Goal: Information Seeking & Learning: Check status

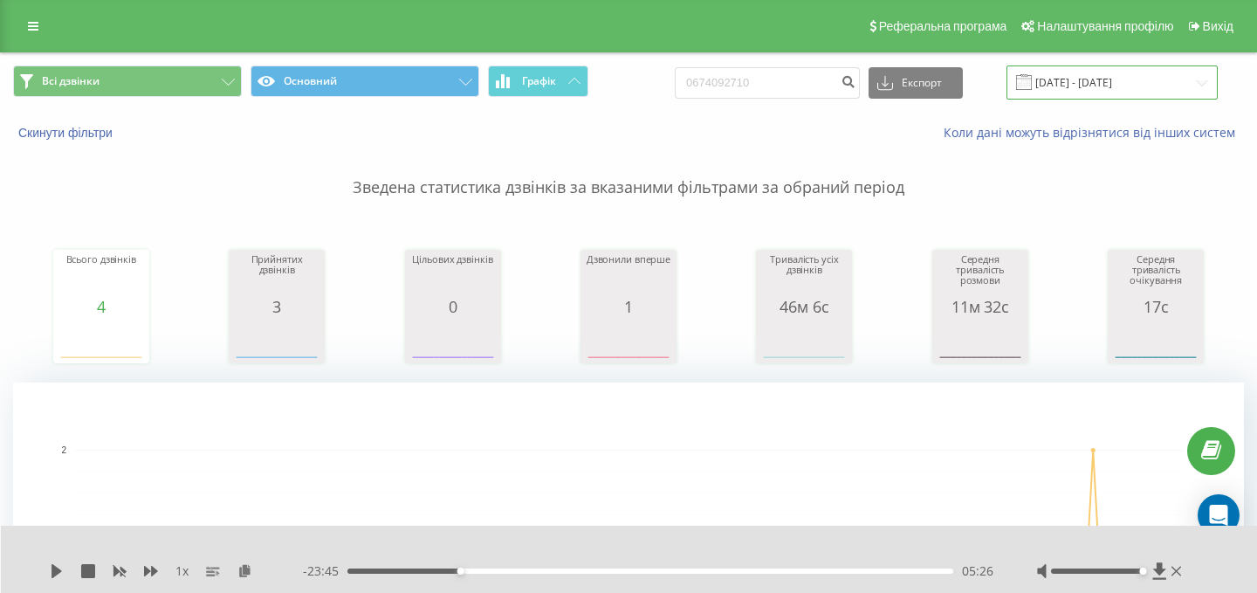
click at [1123, 72] on input "[DATE] - [DATE]" at bounding box center [1112, 82] width 211 height 34
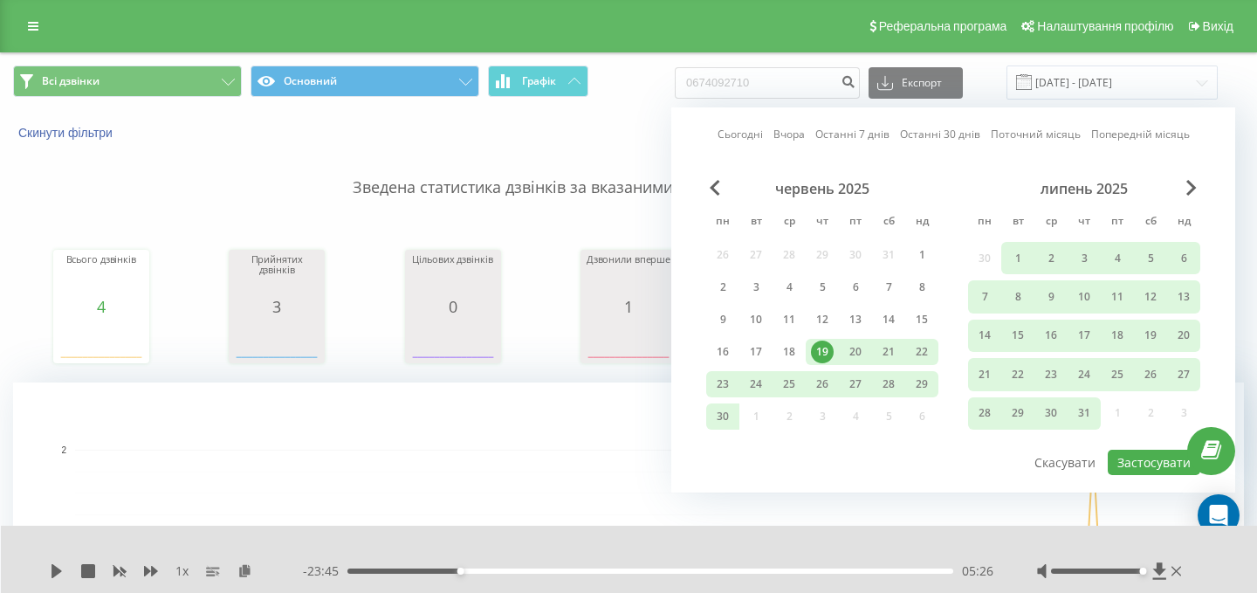
click at [740, 129] on link "Сьогодні" at bounding box center [740, 134] width 45 height 17
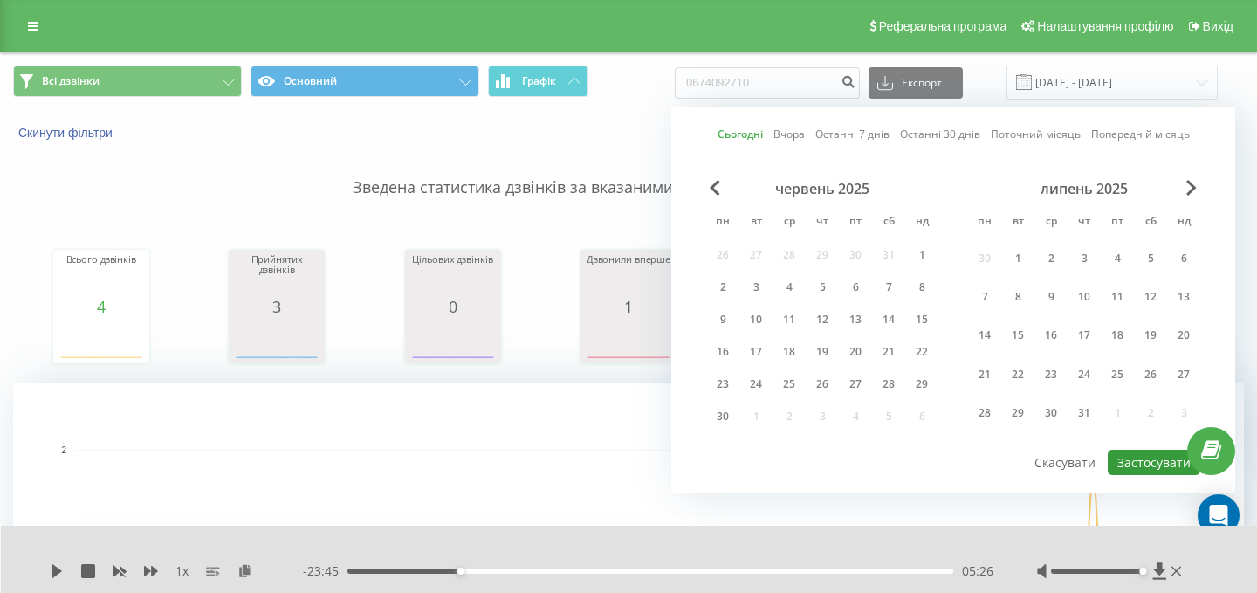
click at [1147, 467] on button "Застосувати" at bounding box center [1154, 462] width 93 height 25
type input "[DATE] - [DATE]"
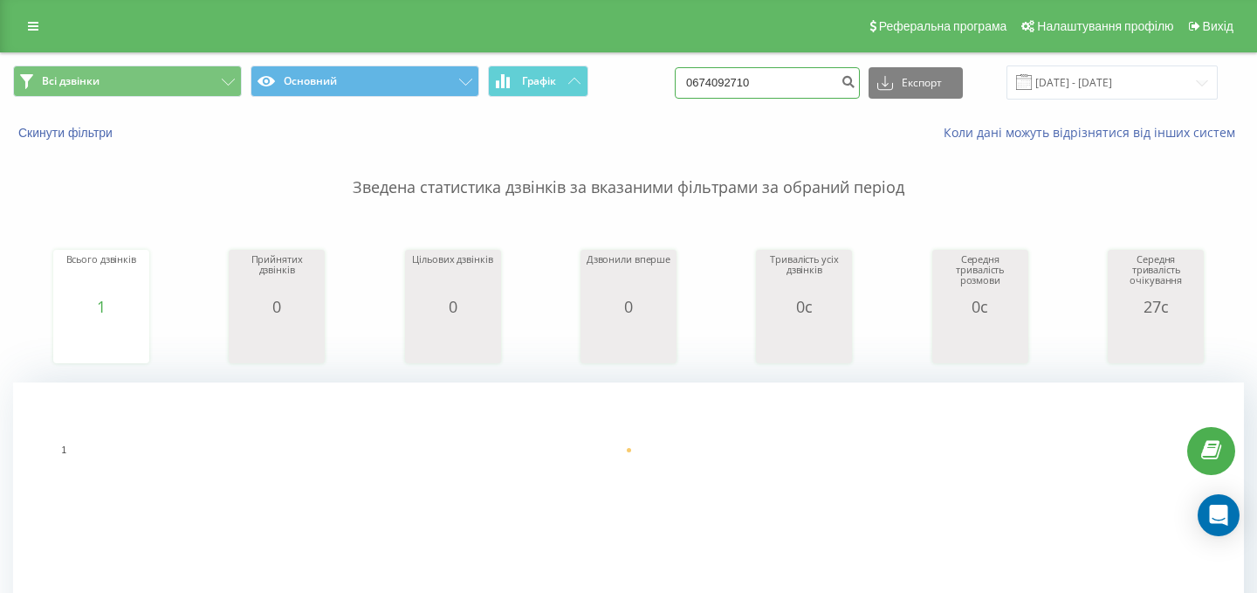
click at [796, 86] on input "0674092710" at bounding box center [767, 82] width 185 height 31
click at [107, 129] on button "Скинути фільтри" at bounding box center [67, 133] width 108 height 16
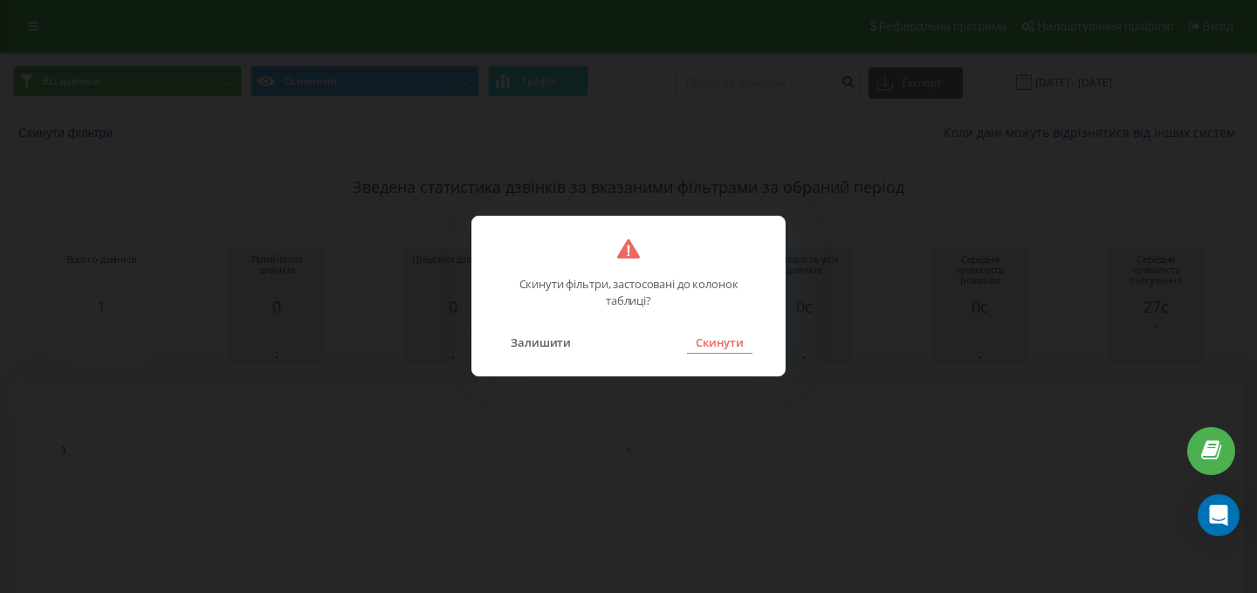
click at [719, 338] on button "Скинути" at bounding box center [719, 342] width 65 height 23
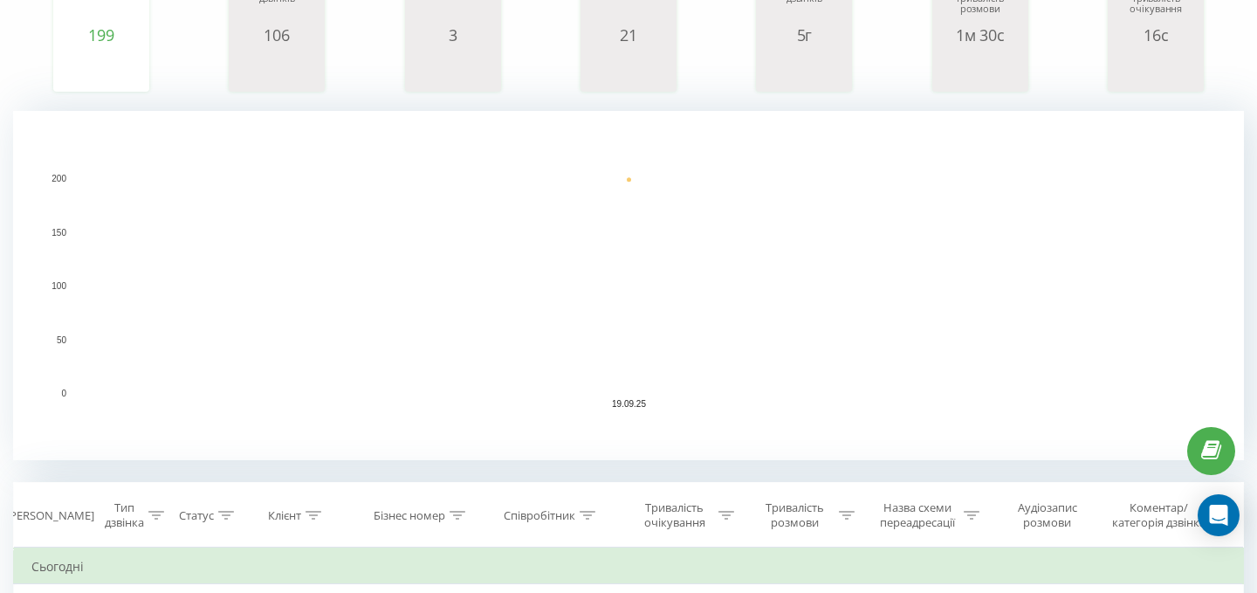
scroll to position [316, 0]
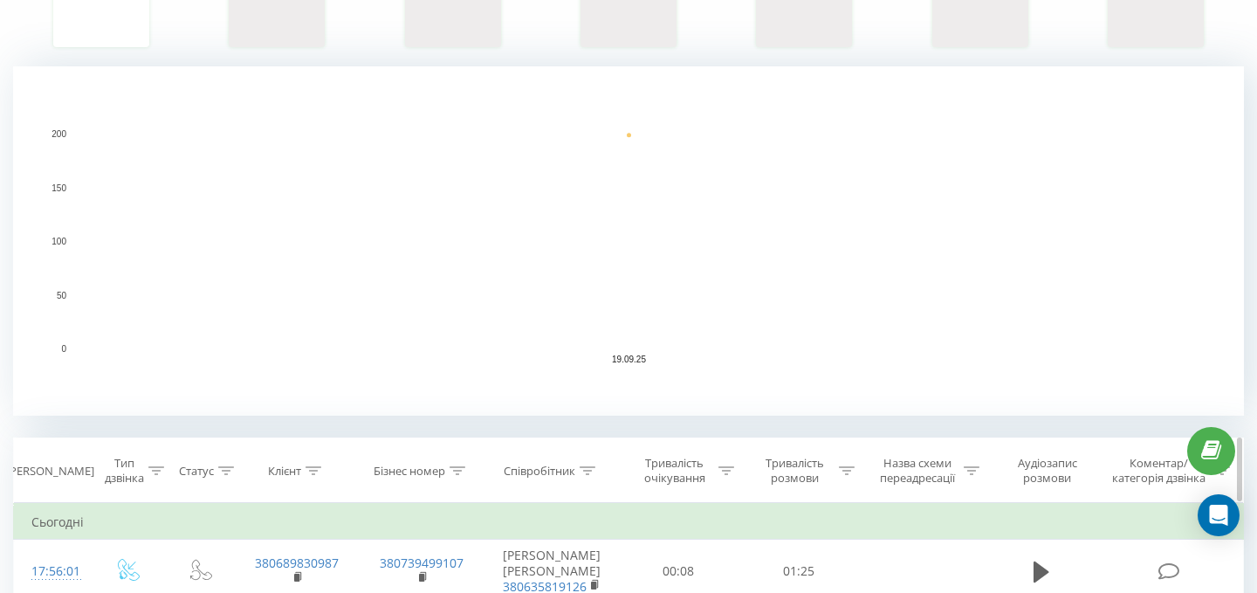
click at [589, 464] on div at bounding box center [588, 471] width 16 height 15
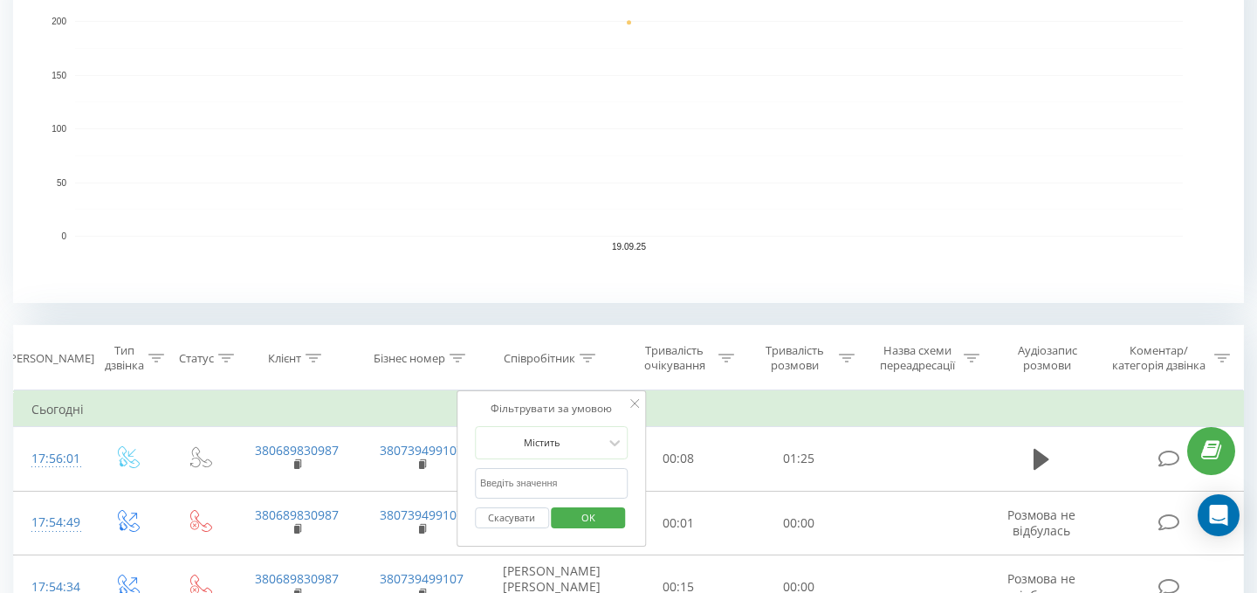
scroll to position [457, 0]
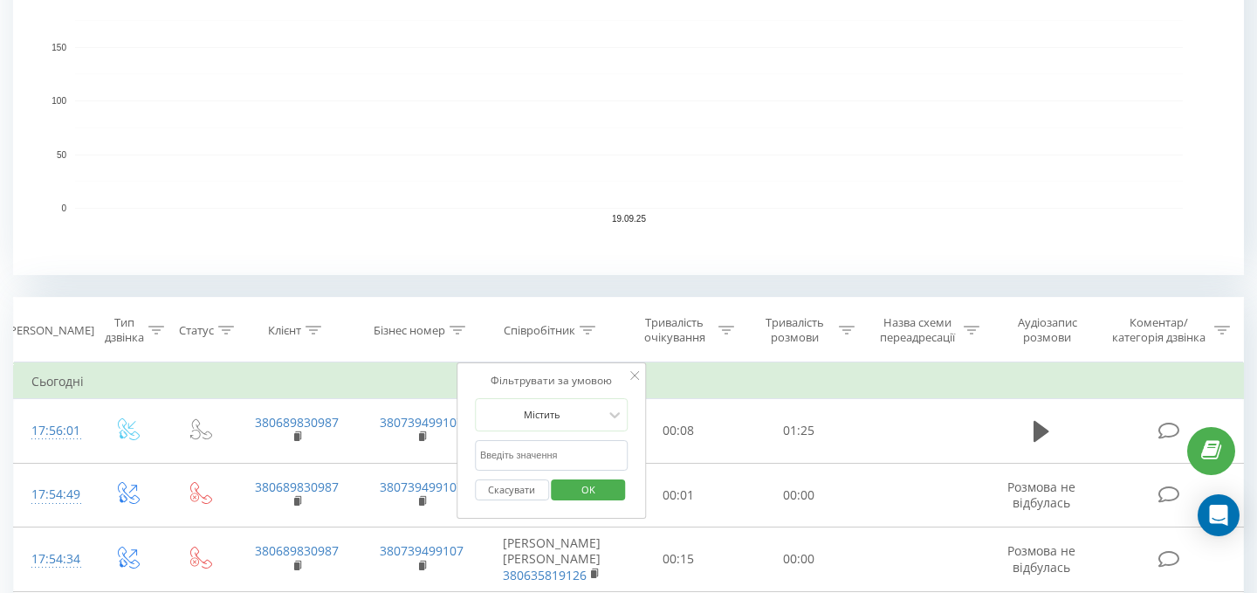
click at [538, 451] on input "text" at bounding box center [552, 455] width 154 height 31
type input "[PERSON_NAME]"
click at [587, 492] on span "OK" at bounding box center [588, 489] width 49 height 27
